Goal: Obtain resource: Obtain resource

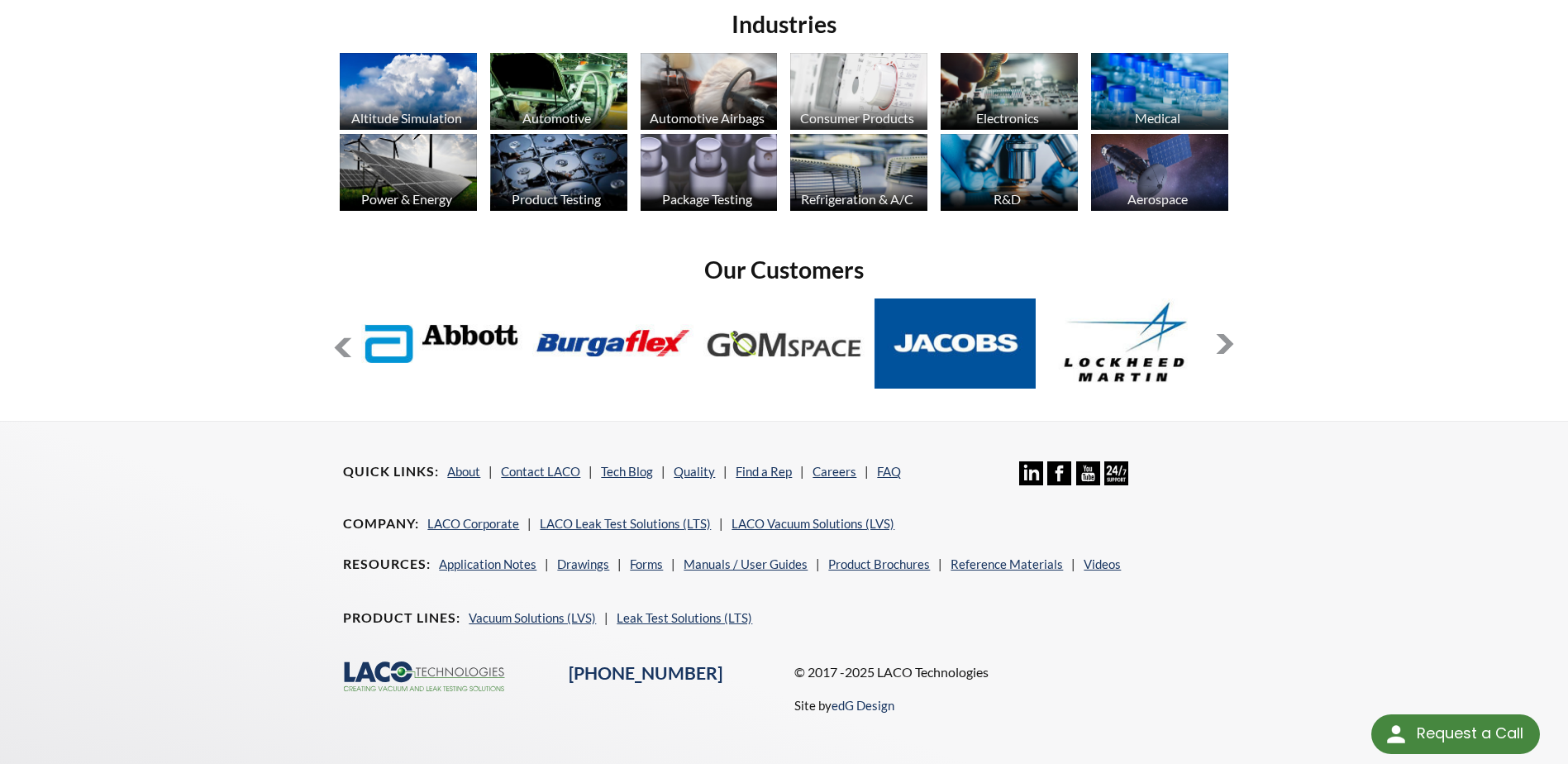
scroll to position [1335, 0]
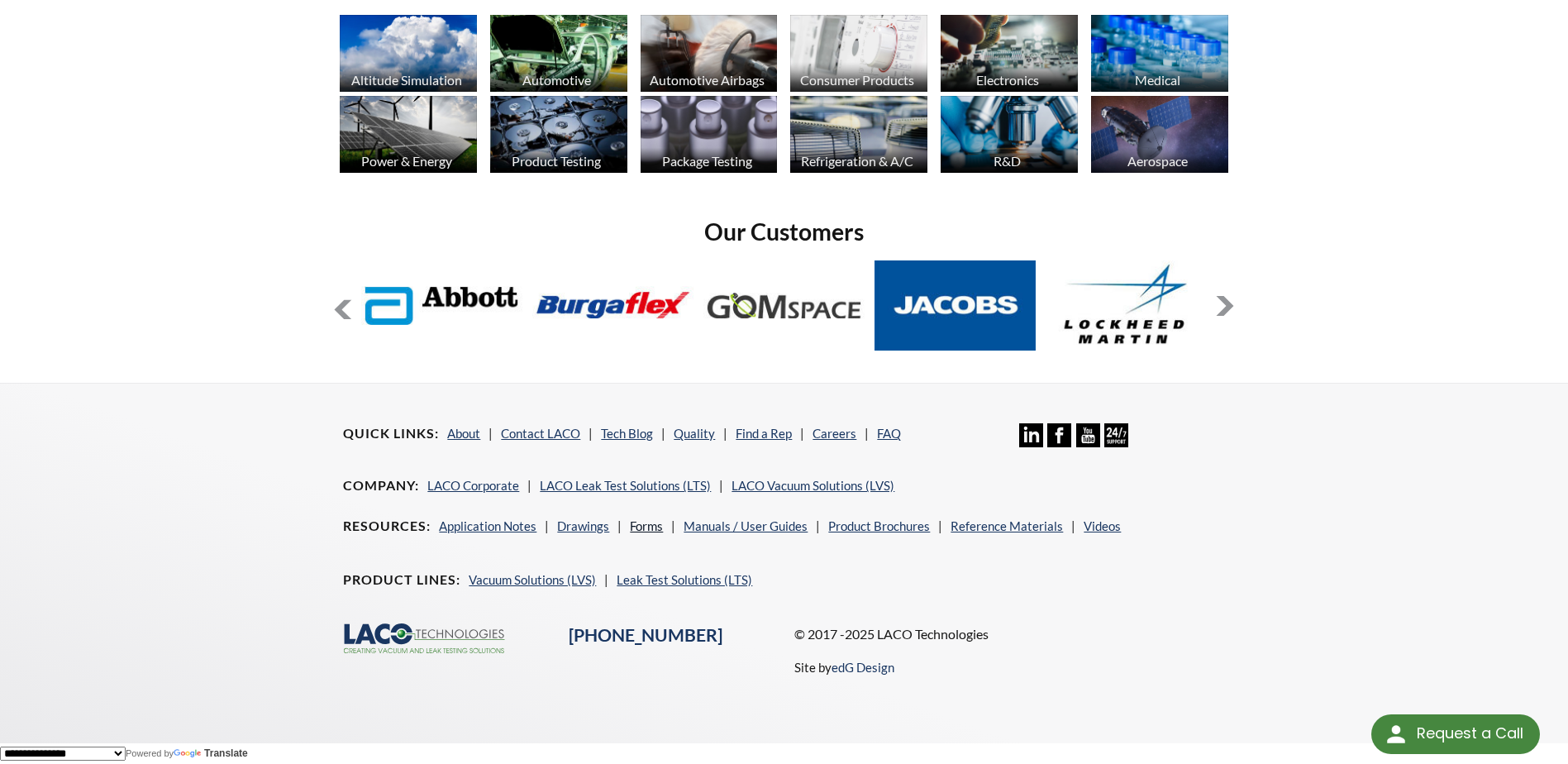
click at [652, 526] on link "Forms" at bounding box center [646, 525] width 33 height 15
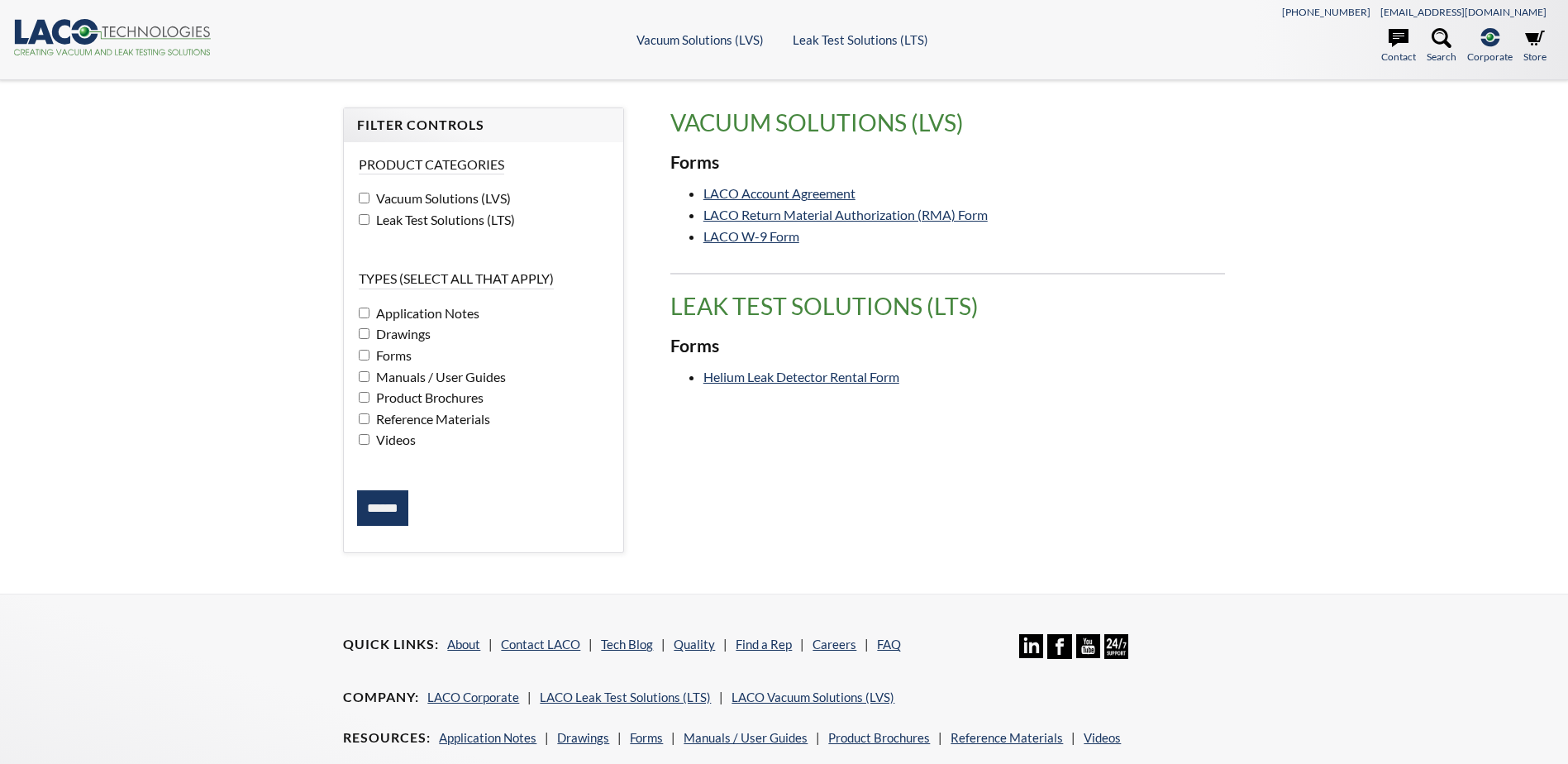
select select "Language Translate Widget"
click at [768, 215] on link "LACO Return Material Authorization (RMA) Form" at bounding box center [845, 215] width 284 height 16
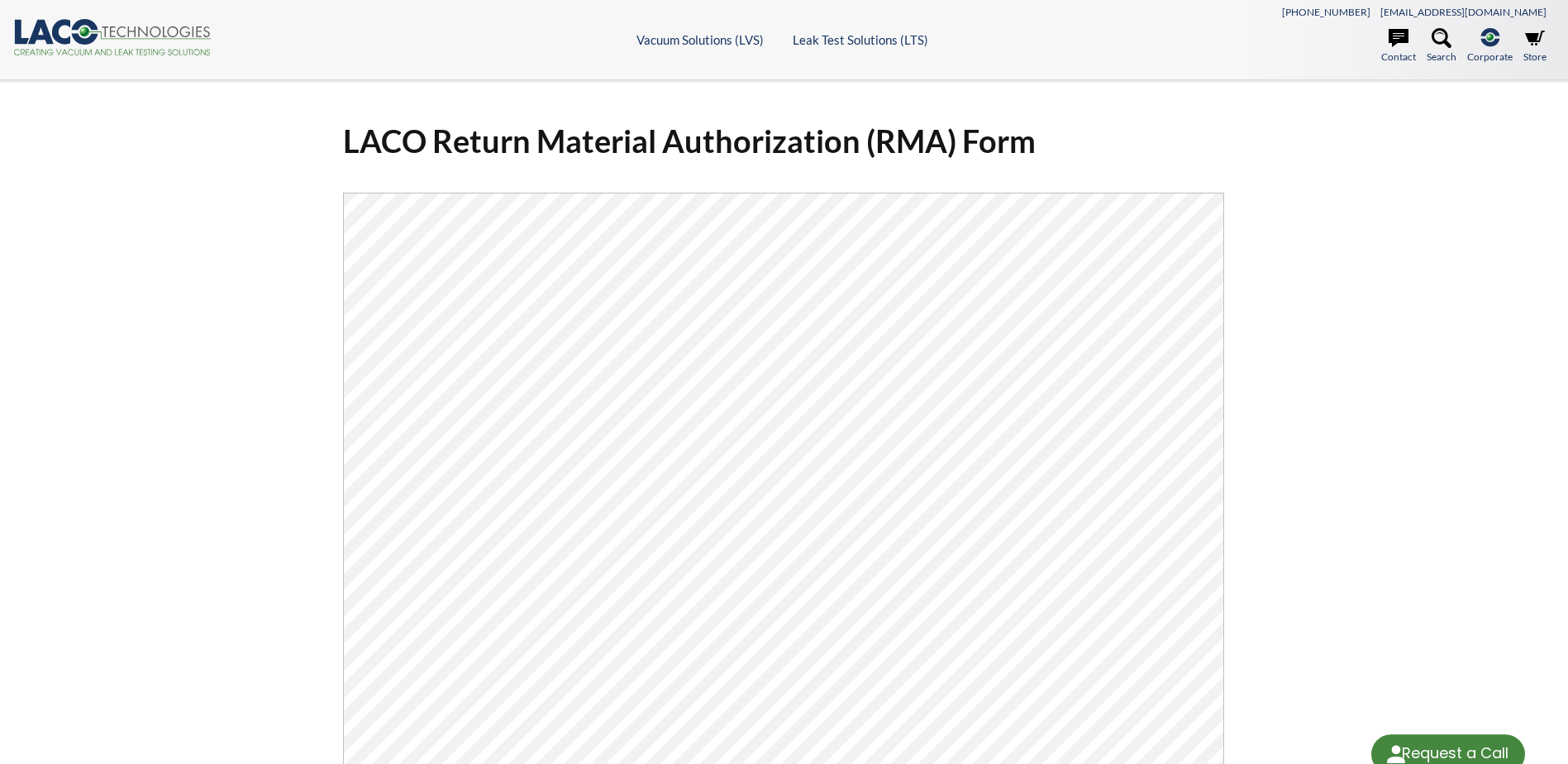
select select "Language Translate Widget"
